Goal: Task Accomplishment & Management: Manage account settings

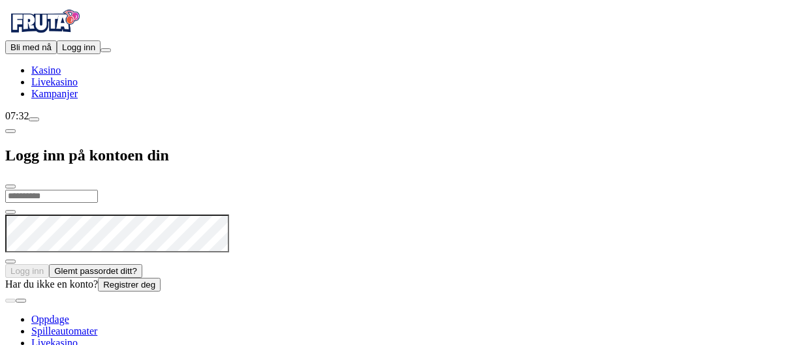
click at [80, 54] on button "Logg inn" at bounding box center [79, 47] width 44 height 14
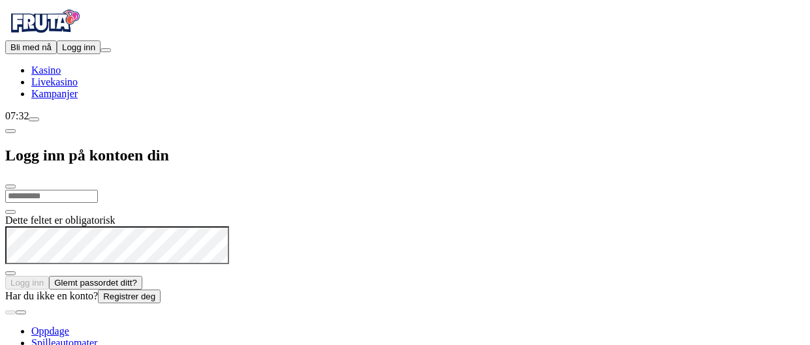
click at [79, 52] on font "Logg inn" at bounding box center [78, 47] width 33 height 10
click at [98, 190] on input "email" at bounding box center [51, 196] width 93 height 13
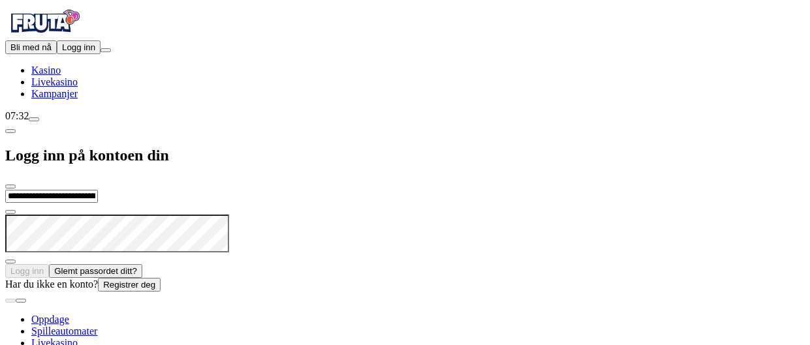
click at [278, 189] on form "**********" at bounding box center [404, 233] width 799 height 89
click at [44, 266] on font "Logg inn" at bounding box center [26, 271] width 33 height 10
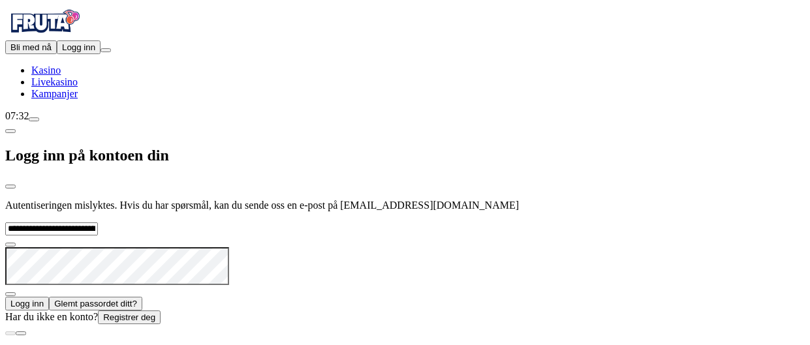
click at [98, 223] on input "**********" at bounding box center [51, 229] width 93 height 13
type input "**********"
click at [44, 299] on font "Logg inn" at bounding box center [26, 304] width 33 height 10
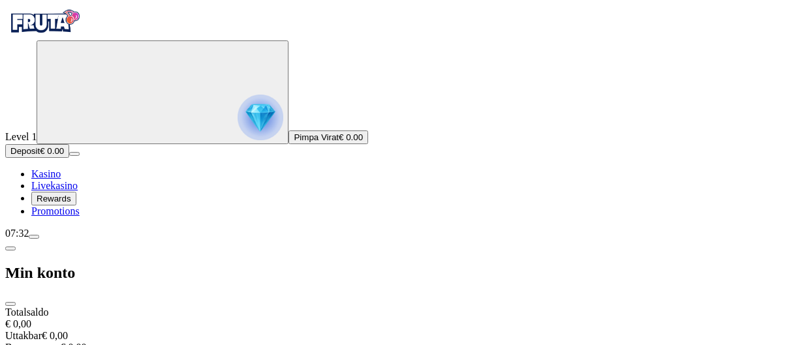
click at [34, 237] on span "menyikon" at bounding box center [34, 237] width 0 height 0
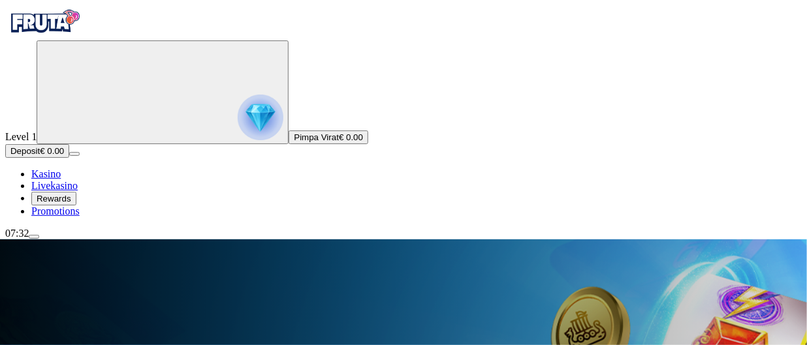
click at [34, 237] on span "menyikon" at bounding box center [34, 237] width 0 height 0
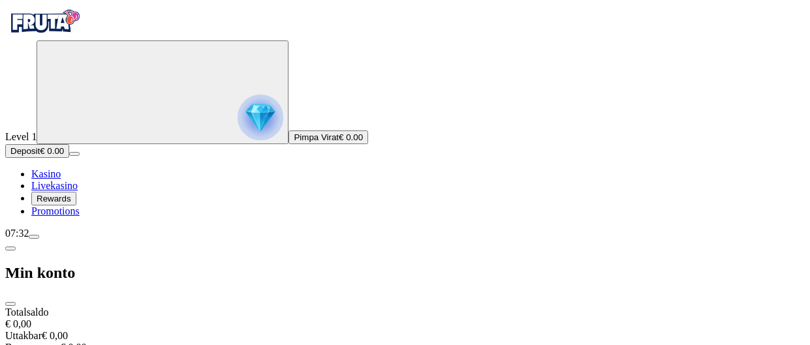
scroll to position [138, 0]
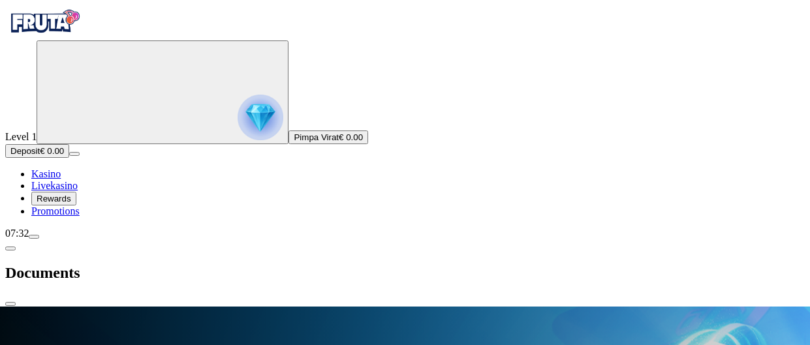
scroll to position [0, 0]
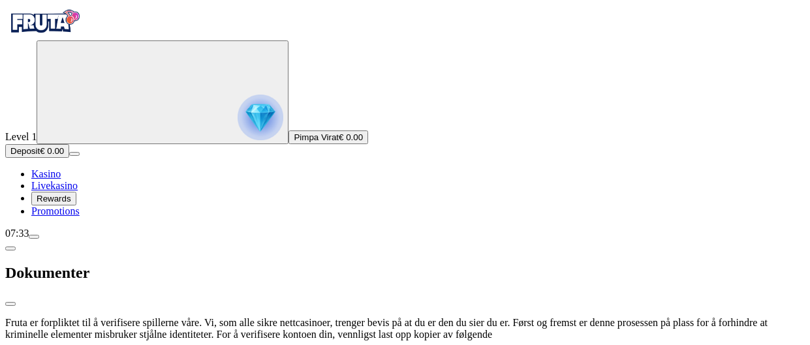
click at [238, 140] on img "Primær" at bounding box center [261, 118] width 46 height 46
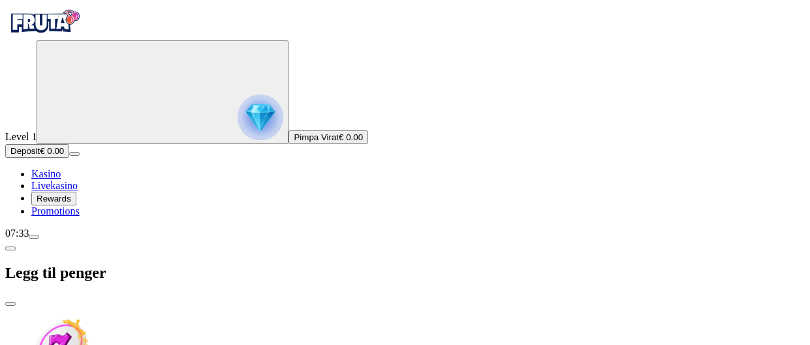
click at [10, 249] on span "chevron-venstre-ikon" at bounding box center [10, 249] width 0 height 0
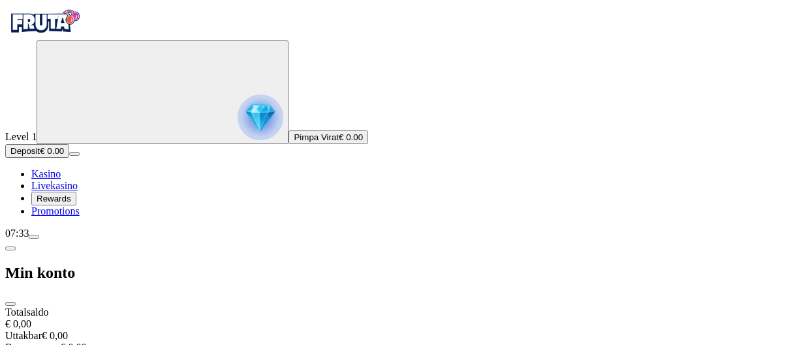
scroll to position [138, 0]
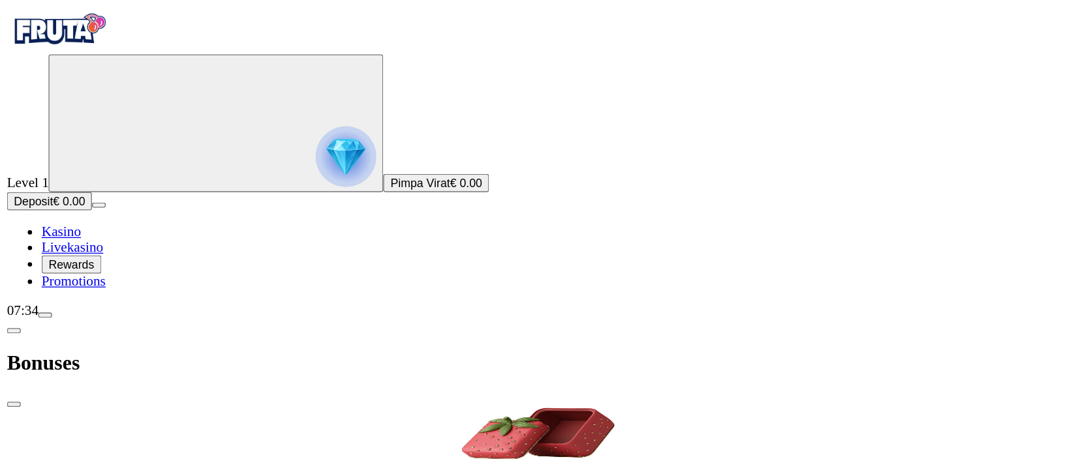
scroll to position [0, 0]
click at [365, 345] on font "Tilbake til lobbyen" at bounding box center [404, 434] width 79 height 11
click at [34, 237] on span "menyikon" at bounding box center [34, 237] width 0 height 0
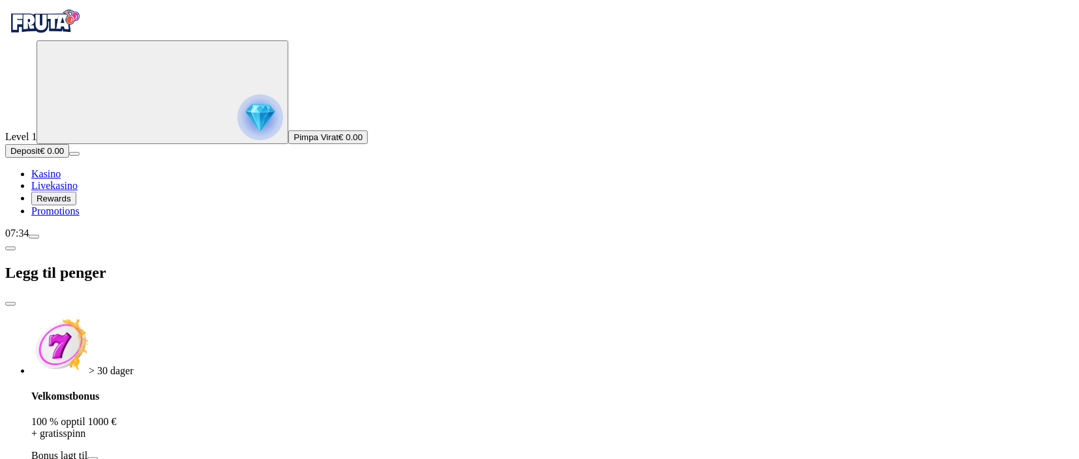
click at [71, 204] on span "Rewards" at bounding box center [54, 199] width 35 height 10
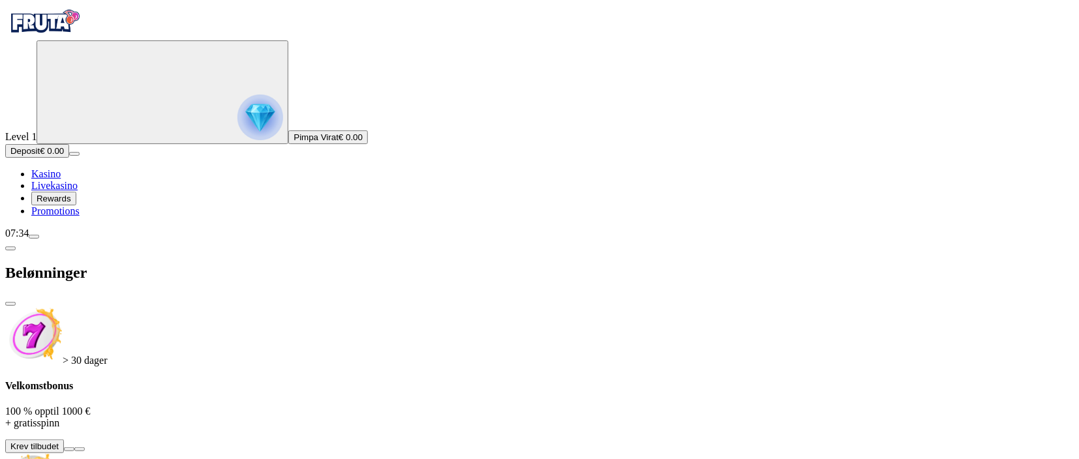
click at [80, 217] on span "Promotions" at bounding box center [55, 211] width 48 height 11
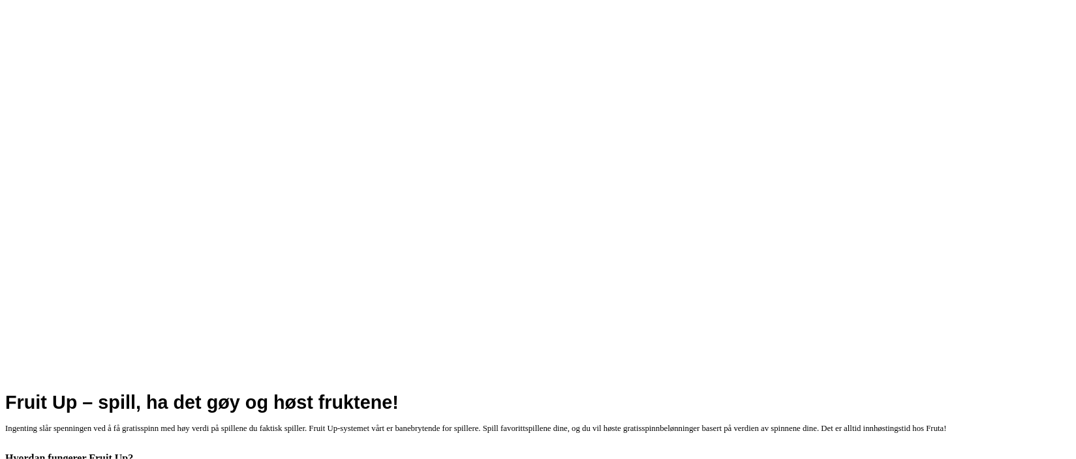
scroll to position [536, 0]
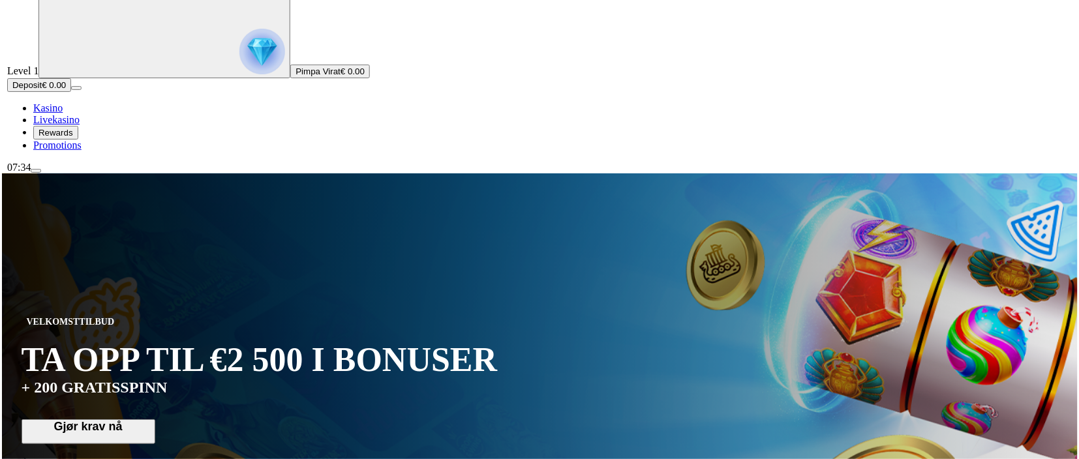
scroll to position [72, 0]
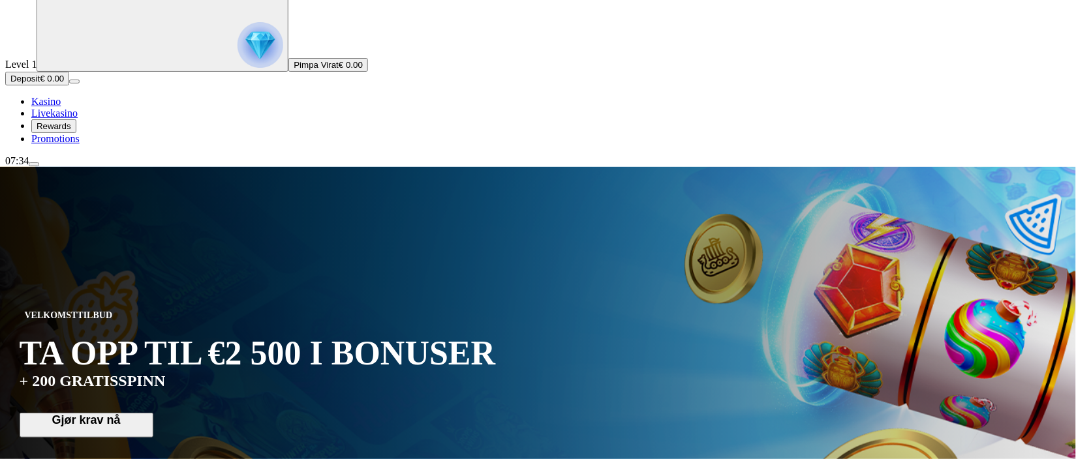
click at [339, 70] on span "€ 0.00" at bounding box center [351, 65] width 24 height 10
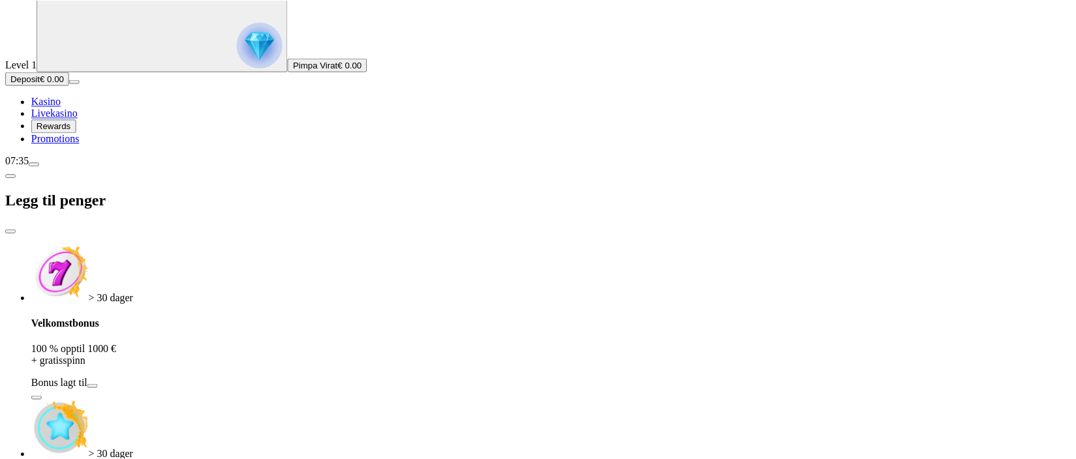
scroll to position [210, 0]
click at [72, 144] on span "Promotions" at bounding box center [55, 138] width 48 height 11
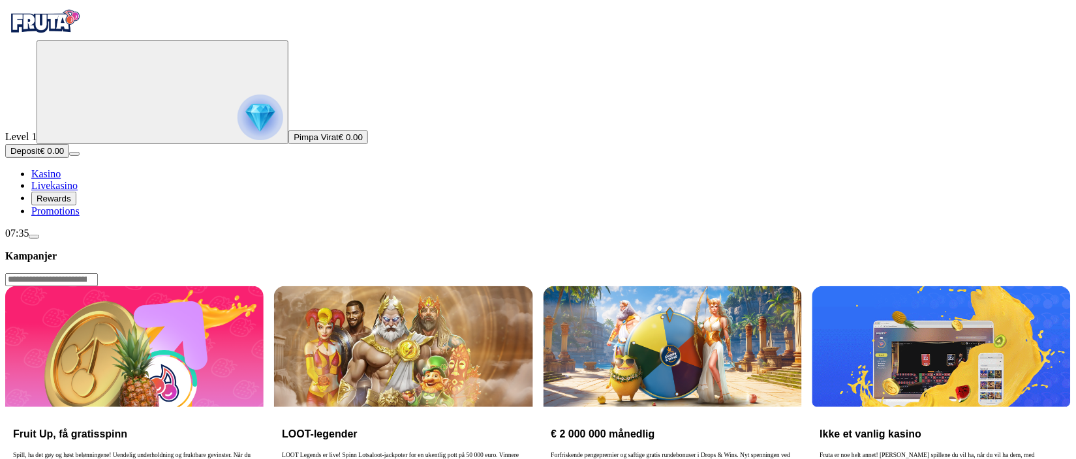
click at [71, 204] on span "Rewards" at bounding box center [54, 199] width 35 height 10
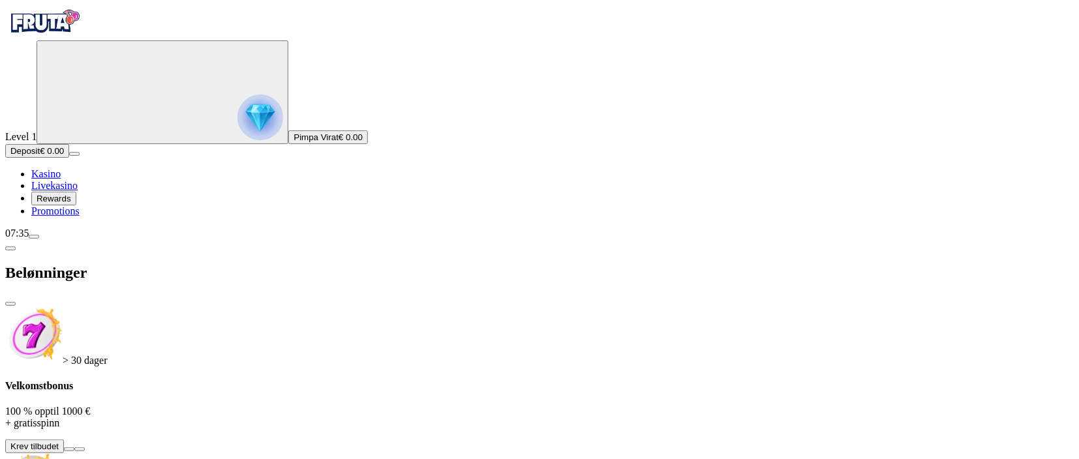
click at [10, 249] on span "chevron-venstre-ikon" at bounding box center [10, 249] width 0 height 0
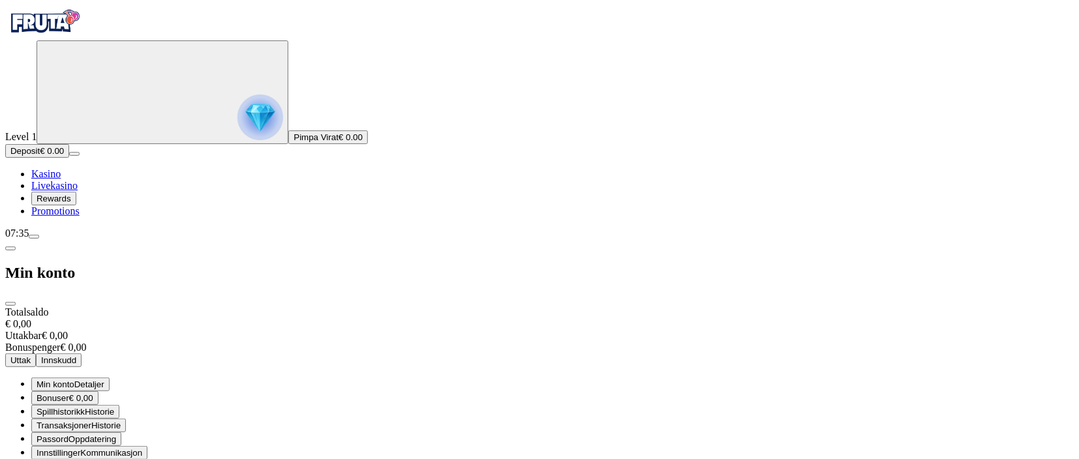
scroll to position [31, 0]
